Goal: Transaction & Acquisition: Purchase product/service

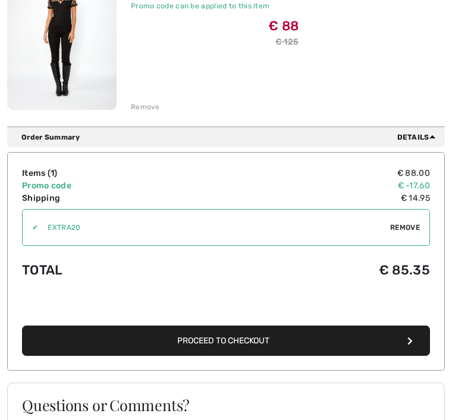
scroll to position [213, 0]
click at [253, 343] on span "Proceed to Checkout" at bounding box center [223, 341] width 92 height 10
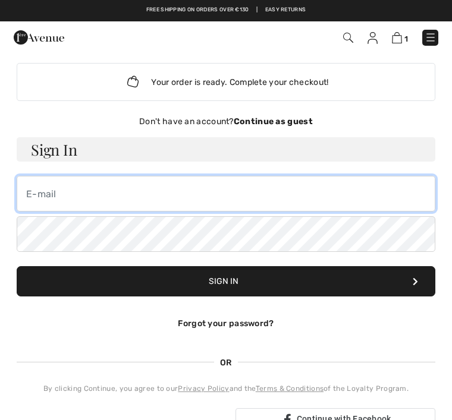
click at [36, 197] on input "email" at bounding box center [226, 194] width 418 height 36
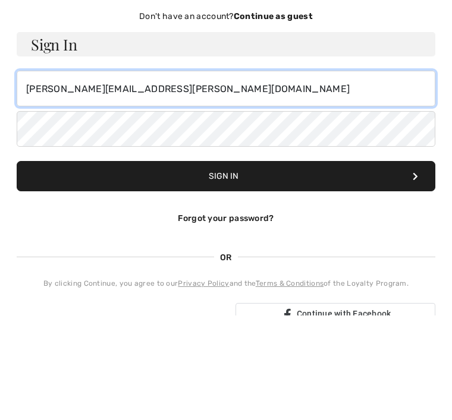
type input "annie.claeys@hotmail.com"
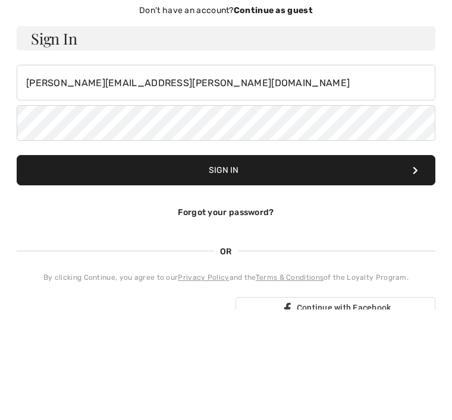
click at [147, 266] on button "Sign In" at bounding box center [226, 281] width 418 height 30
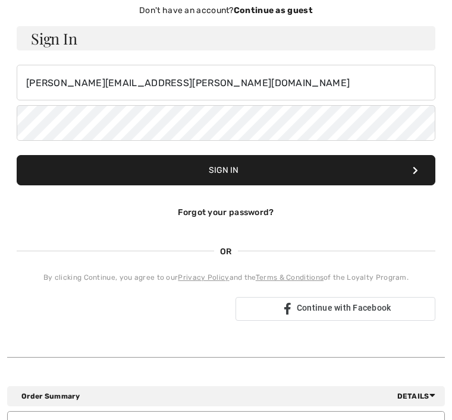
click at [390, 155] on button "Sign In" at bounding box center [226, 170] width 418 height 30
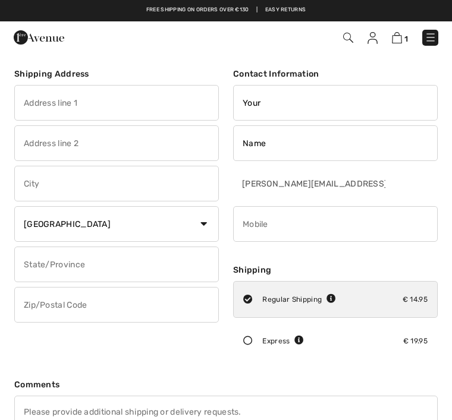
click at [23, 105] on input "text" at bounding box center [116, 103] width 204 height 36
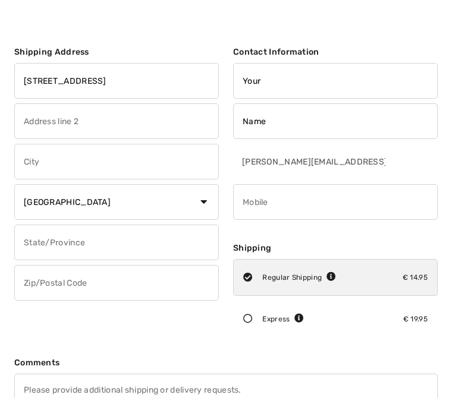
type input "Anjelierstraat 36"
click at [24, 166] on input "text" at bounding box center [116, 184] width 204 height 36
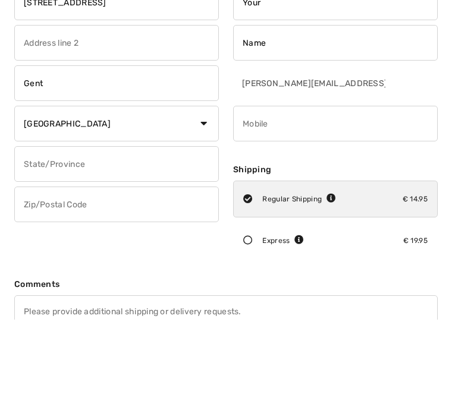
type input "Gent"
click at [23, 247] on input "text" at bounding box center [116, 265] width 204 height 36
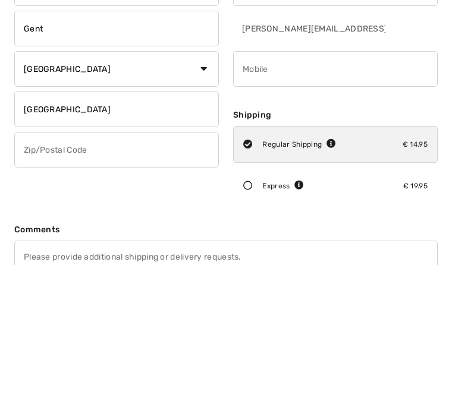
type input "Oost vlaanderen"
click at [27, 287] on input "text" at bounding box center [116, 305] width 204 height 36
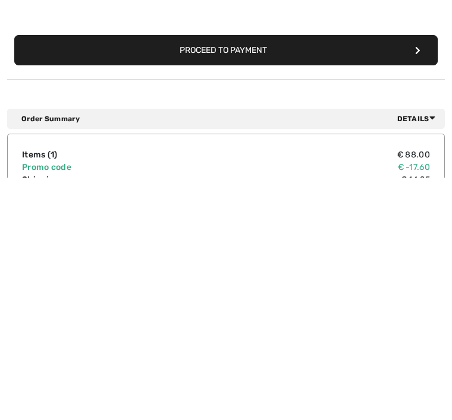
scroll to position [231, 0]
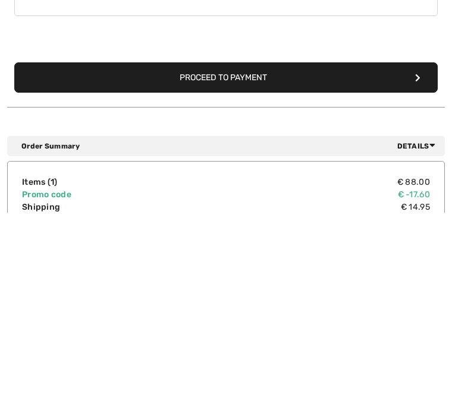
type input "9000"
click at [57, 270] on button "Proceed to Payment" at bounding box center [225, 285] width 423 height 30
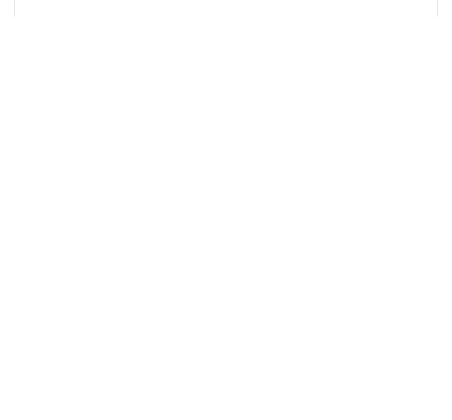
scroll to position [32, 0]
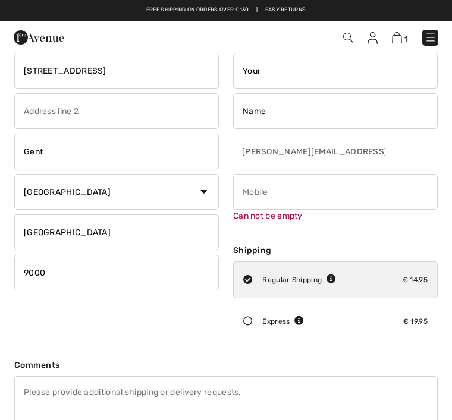
click at [258, 195] on input "phone" at bounding box center [335, 192] width 204 height 36
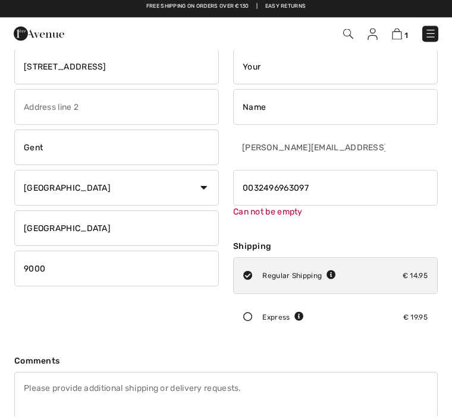
scroll to position [15, 0]
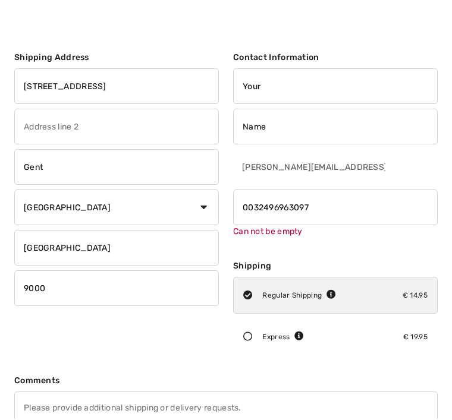
type input "0032496963097"
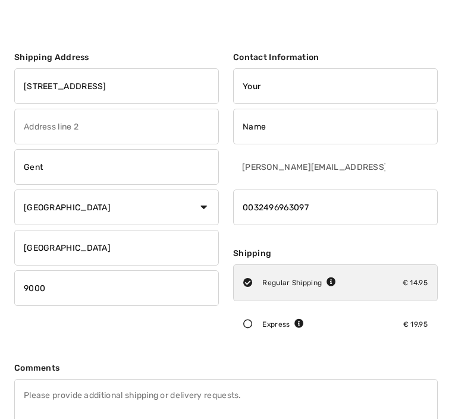
scroll to position [17, 0]
click at [239, 130] on input "Name" at bounding box center [335, 127] width 204 height 36
click at [346, 136] on input "Annie ClaeysName" at bounding box center [335, 127] width 204 height 36
type input "Annie Claeys"
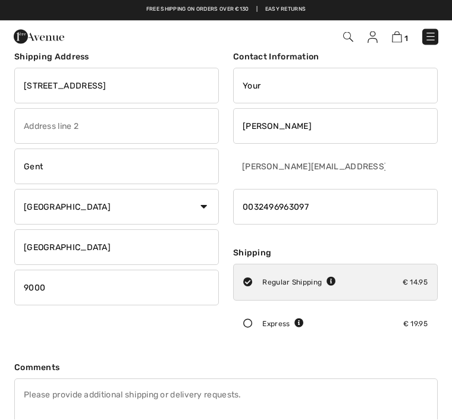
scroll to position [10, 0]
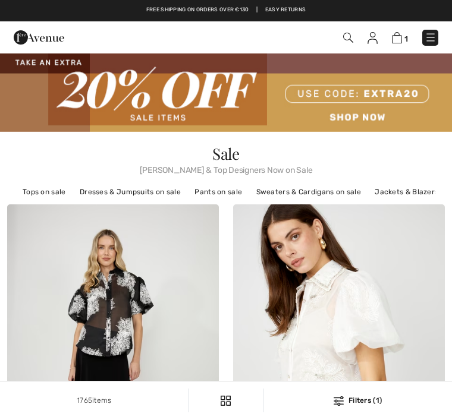
checkbox input "true"
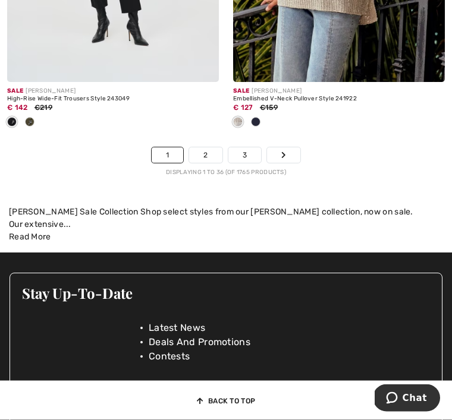
scroll to position [6971, 0]
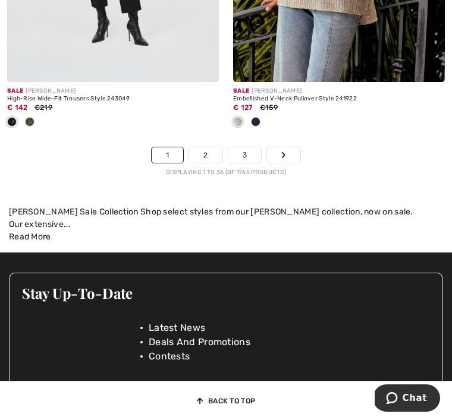
click at [213, 149] on link "2" at bounding box center [205, 154] width 33 height 15
click at [210, 147] on link "2" at bounding box center [205, 154] width 33 height 15
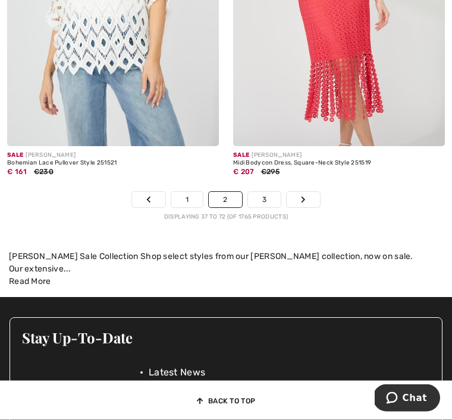
scroll to position [6907, 0]
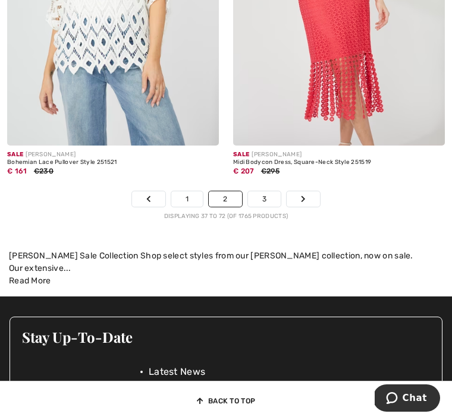
click at [263, 192] on link "3" at bounding box center [264, 198] width 33 height 15
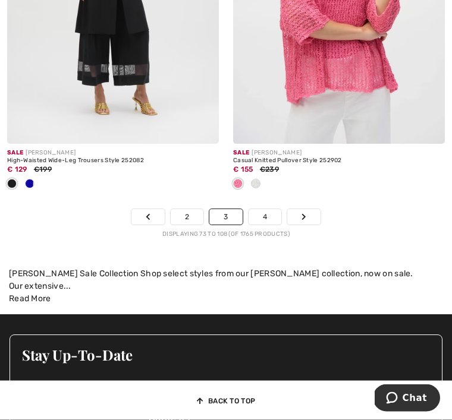
scroll to position [6987, 0]
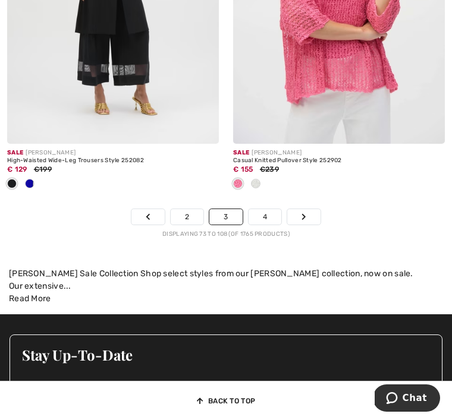
click at [267, 211] on link "4" at bounding box center [264, 216] width 33 height 15
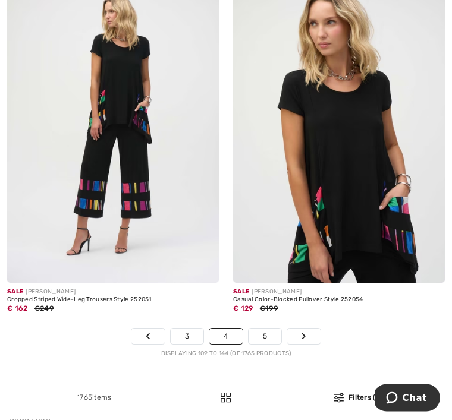
scroll to position [6943, 0]
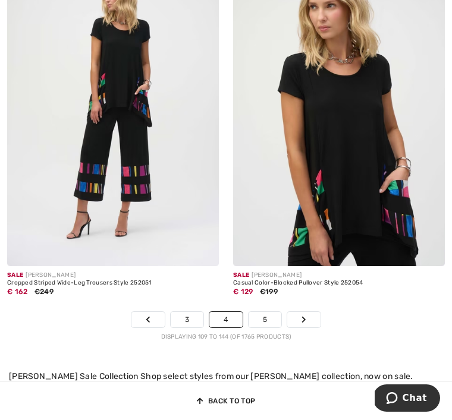
click at [269, 314] on link "5" at bounding box center [264, 319] width 33 height 15
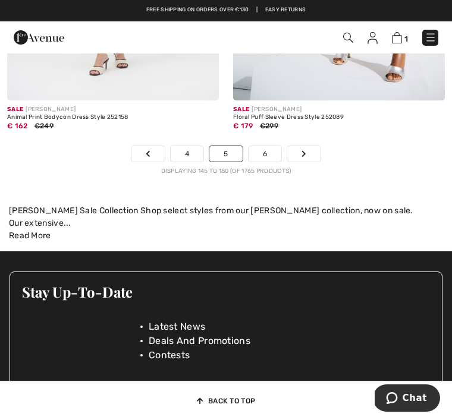
scroll to position [6991, 0]
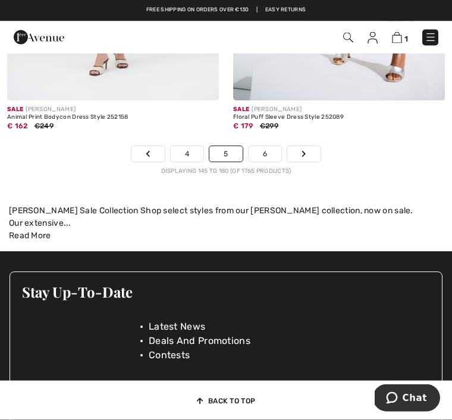
click at [275, 149] on link "6" at bounding box center [264, 154] width 33 height 15
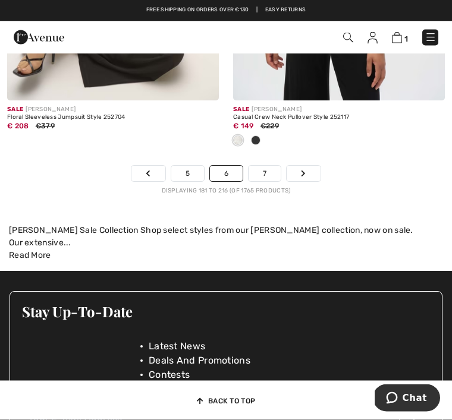
scroll to position [6913, 0]
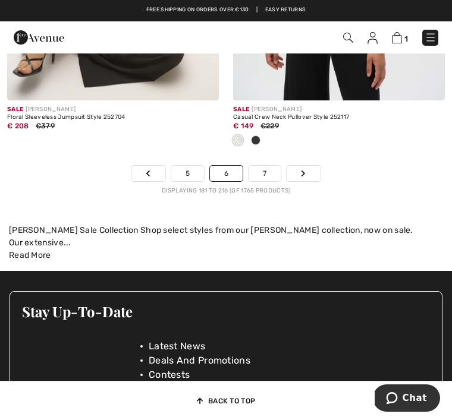
click at [268, 169] on link "7" at bounding box center [264, 173] width 32 height 15
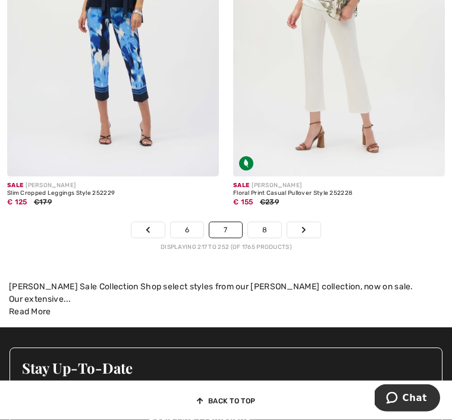
scroll to position [6798, 0]
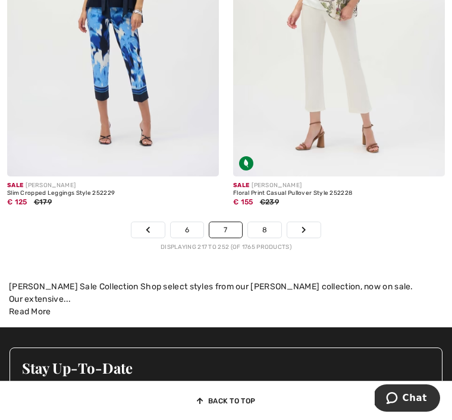
click at [274, 222] on link "8" at bounding box center [264, 229] width 33 height 15
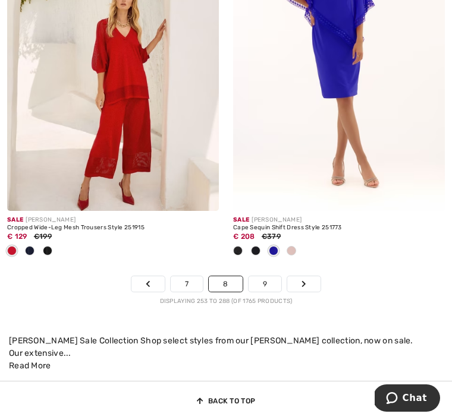
scroll to position [6842, 0]
click at [275, 276] on link "9" at bounding box center [264, 283] width 33 height 15
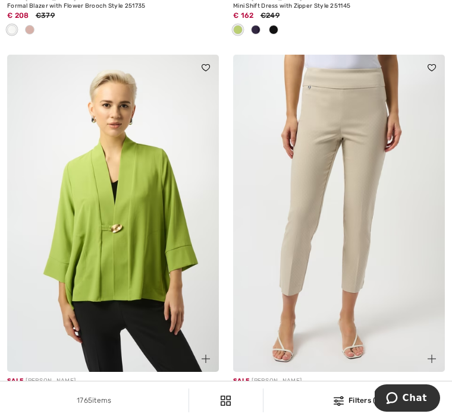
scroll to position [3709, 0]
